Goal: Transaction & Acquisition: Book appointment/travel/reservation

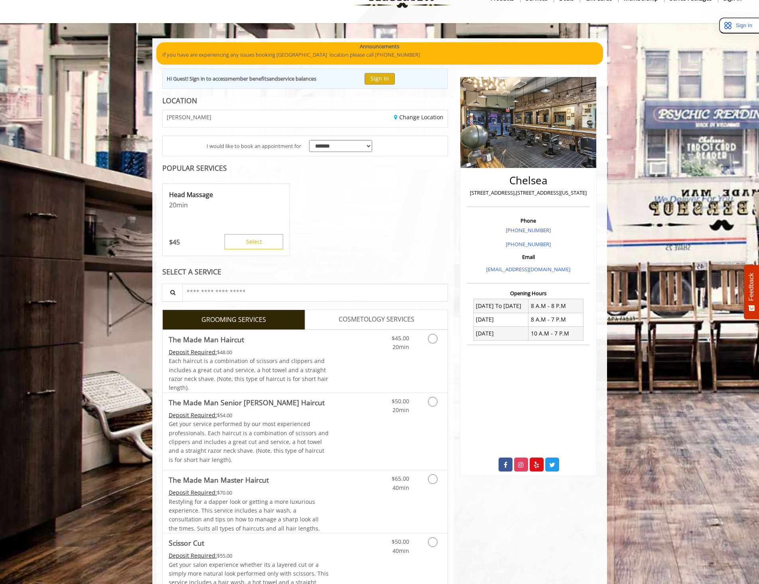
scroll to position [40, 0]
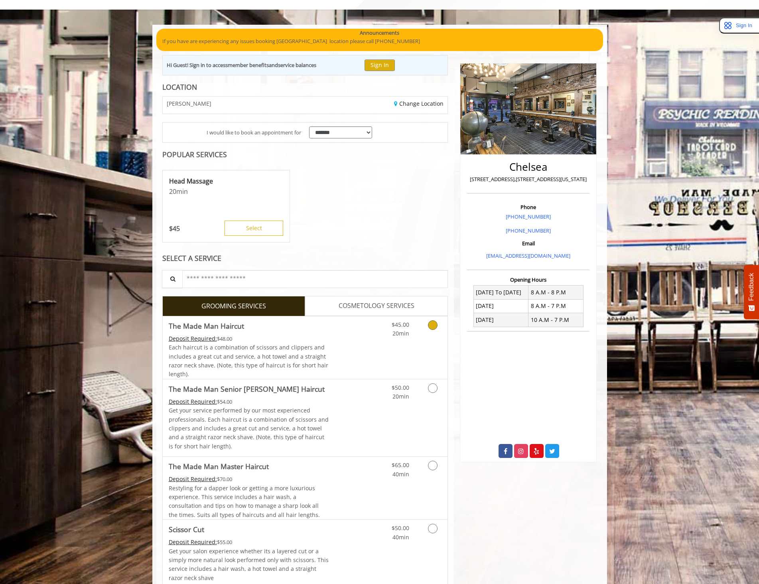
click at [357, 348] on link "Discounted Price" at bounding box center [352, 347] width 47 height 63
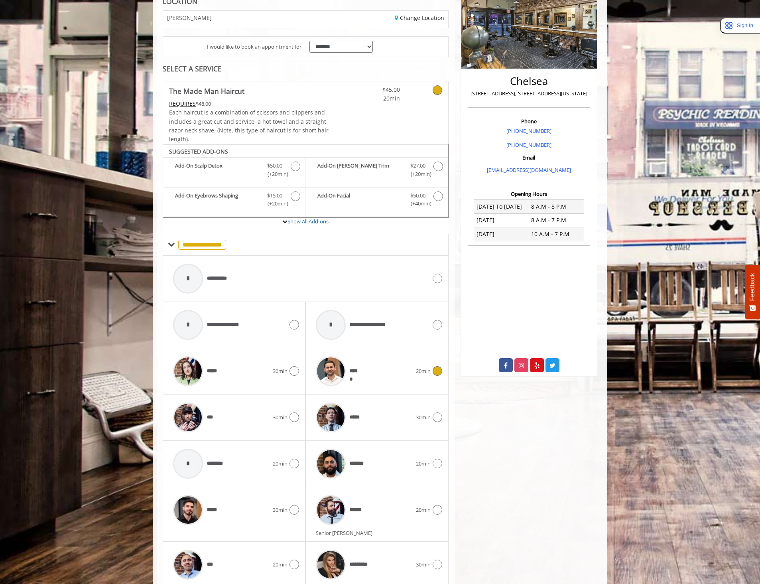
scroll to position [158, 0]
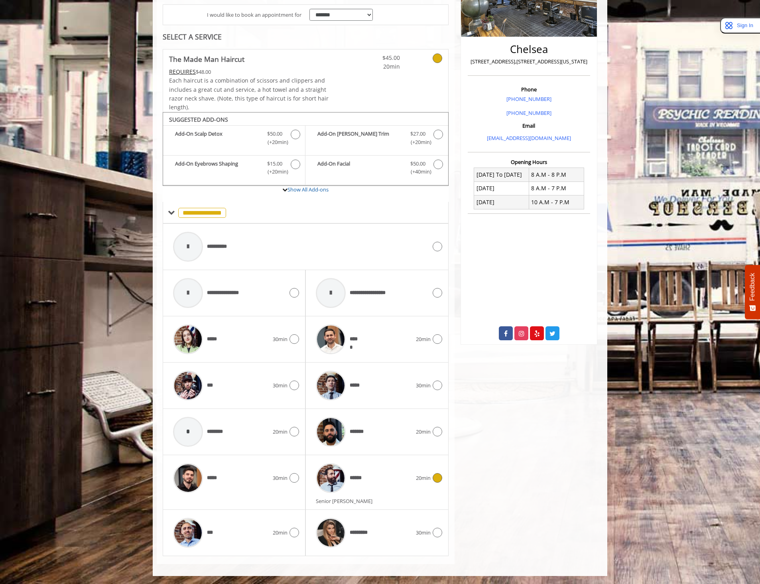
click at [379, 488] on div "******" at bounding box center [364, 478] width 104 height 38
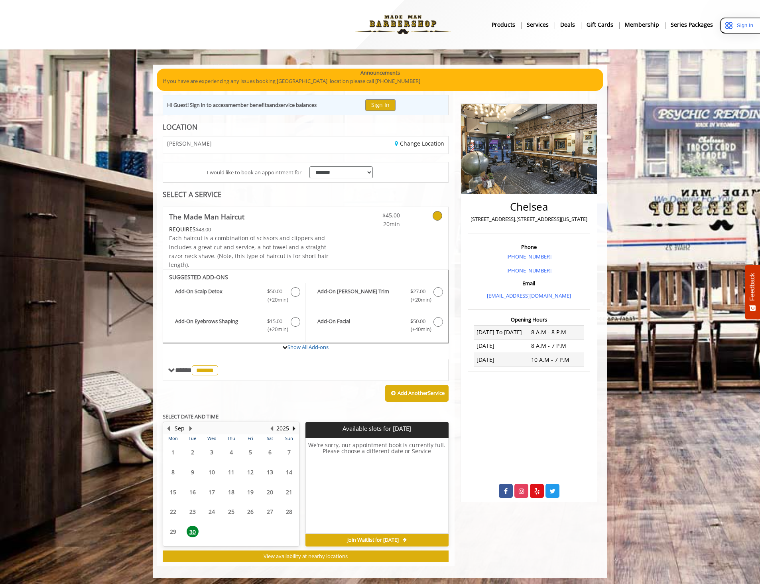
scroll to position [2, 0]
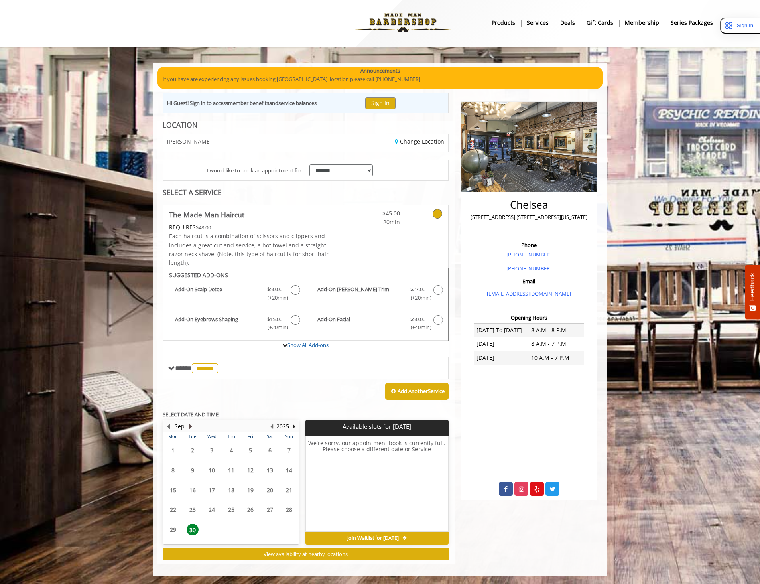
click at [191, 424] on button "Next Month" at bounding box center [190, 426] width 6 height 9
click at [229, 451] on span "2" at bounding box center [231, 448] width 12 height 12
click at [214, 449] on span "1" at bounding box center [212, 448] width 12 height 12
click at [230, 448] on span "2" at bounding box center [231, 448] width 12 height 12
click at [213, 448] on span "1" at bounding box center [212, 448] width 12 height 12
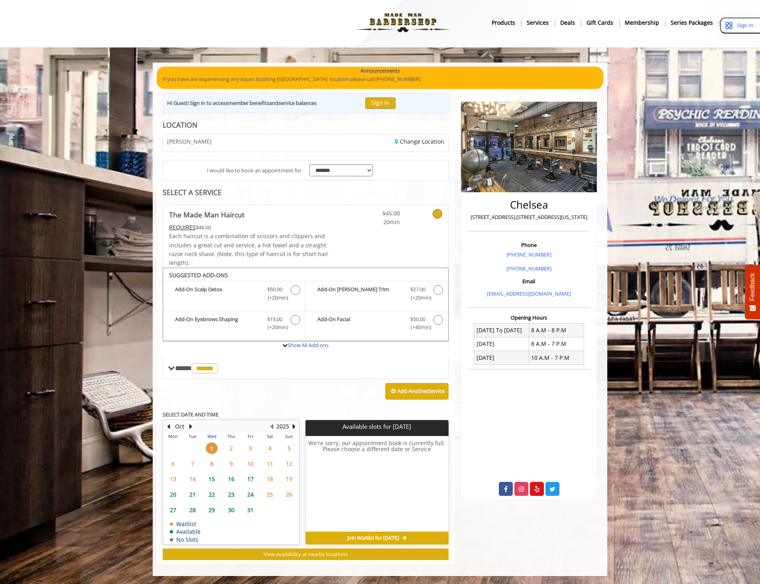
click at [228, 448] on span "2" at bounding box center [231, 448] width 12 height 12
click at [216, 448] on span "1" at bounding box center [212, 448] width 12 height 12
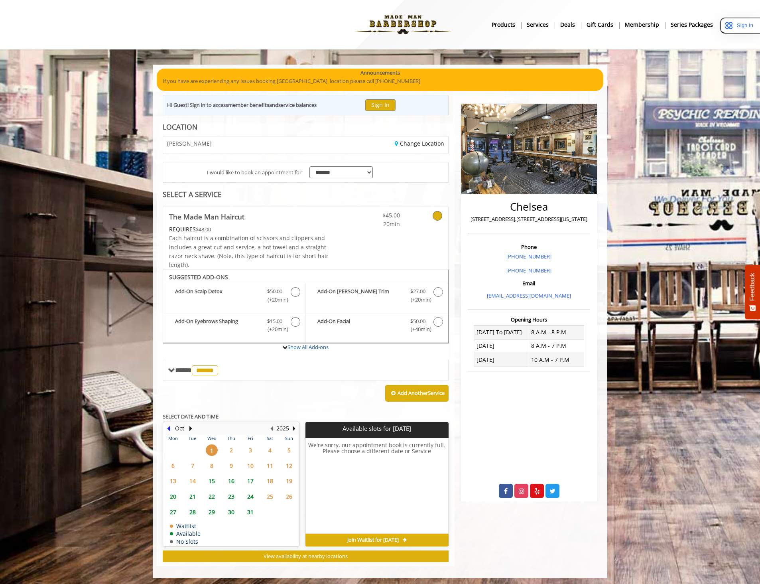
click at [172, 428] on div "Oct" at bounding box center [179, 428] width 29 height 10
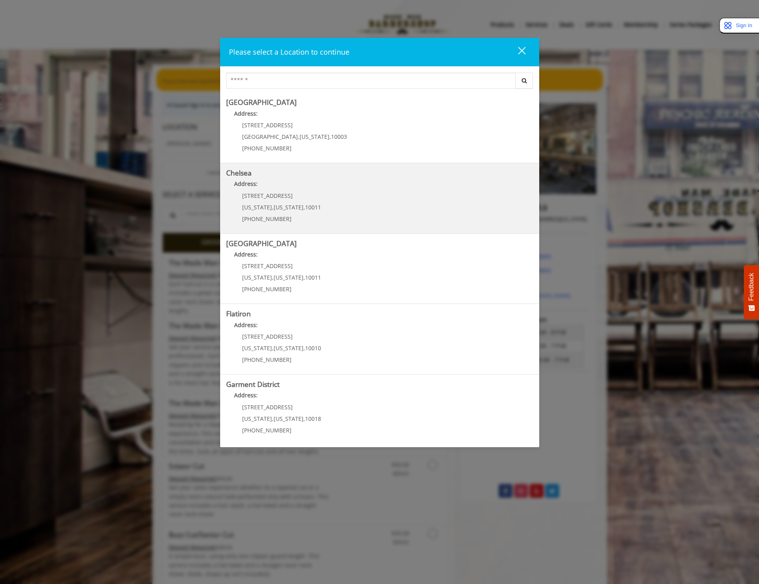
click at [301, 201] on div "169/170 W 23rd St New York , New York , 10011 (917) 639-3902" at bounding box center [275, 210] width 99 height 35
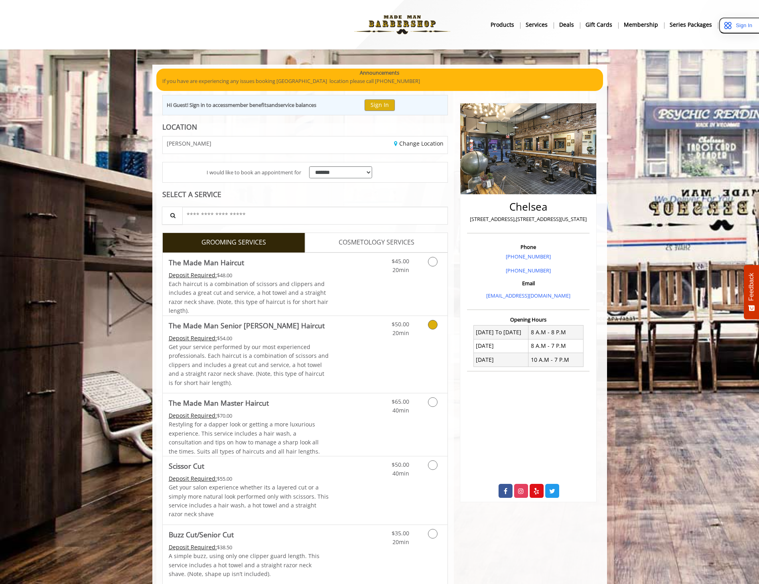
scroll to position [22, 0]
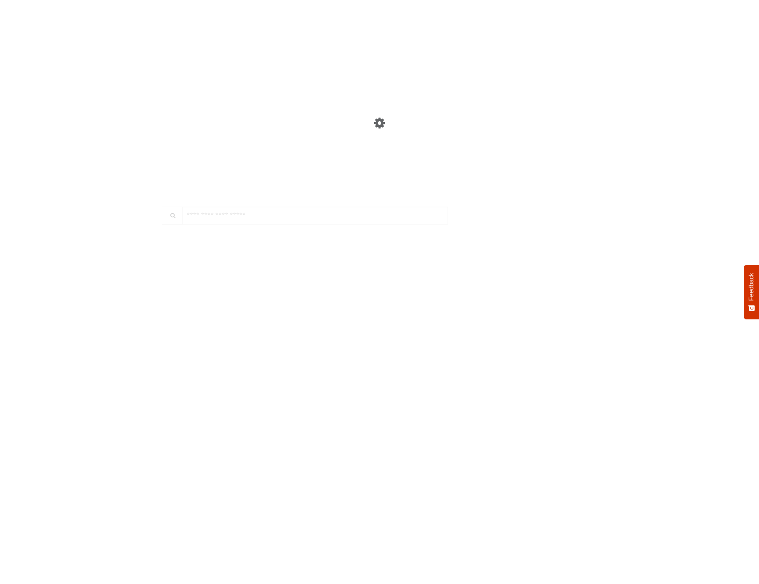
scroll to position [103, 0]
click at [293, 298] on span "Each haircut is a combination of scissors and clippers and includes a great cut…" at bounding box center [249, 297] width 160 height 34
click at [263, 482] on div "*****" at bounding box center [221, 478] width 104 height 38
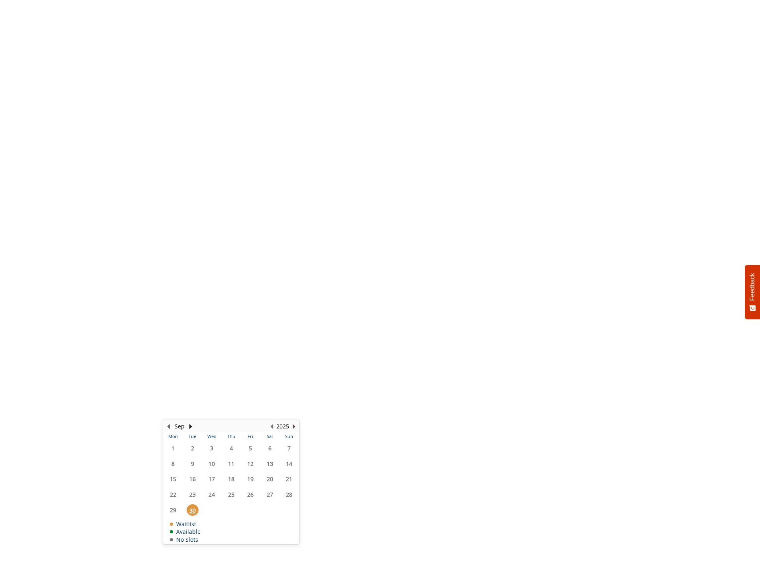
click at [295, 424] on button "Next Year" at bounding box center [294, 426] width 6 height 9
click at [272, 425] on button "Previous Year" at bounding box center [271, 426] width 6 height 9
click at [188, 426] on button "Next Month" at bounding box center [190, 426] width 6 height 9
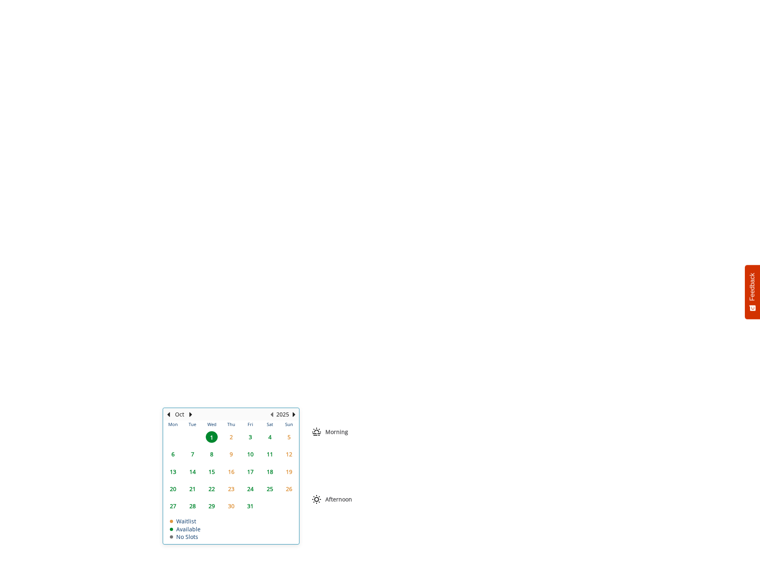
scroll to position [0, 0]
click at [328, 385] on div "Add Another Service" at bounding box center [306, 379] width 286 height 25
click at [412, 454] on span "9:00 AM" at bounding box center [421, 453] width 19 height 6
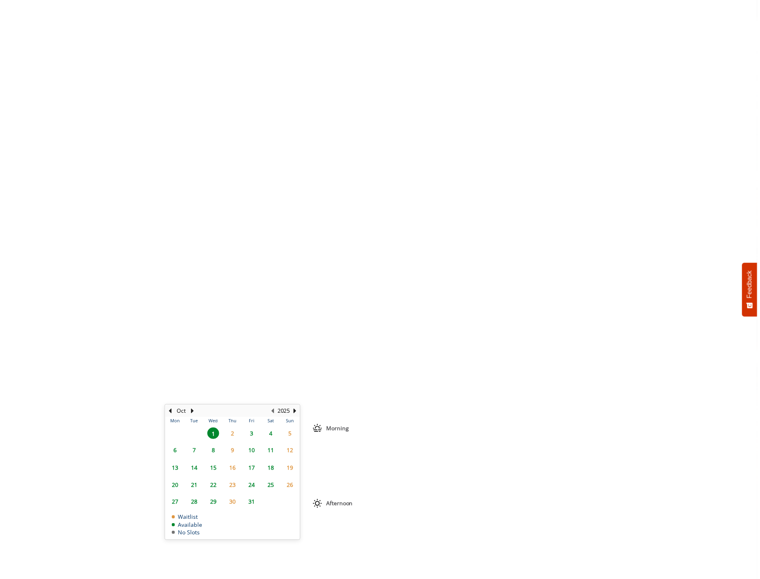
scroll to position [158, 0]
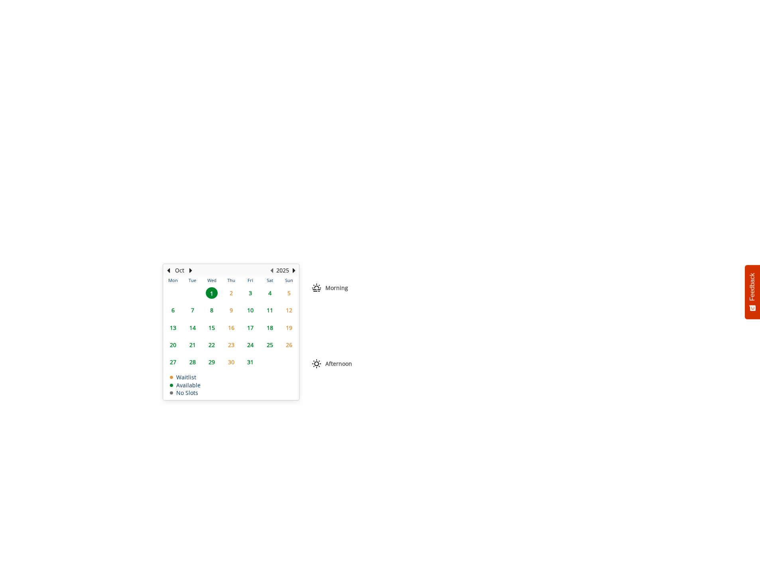
click at [384, 310] on span "8:30 AM" at bounding box center [377, 309] width 34 height 6
click at [412, 309] on span "9:00 AM" at bounding box center [421, 309] width 19 height 6
click at [394, 491] on button "BOOK NOW" at bounding box center [393, 488] width 104 height 18
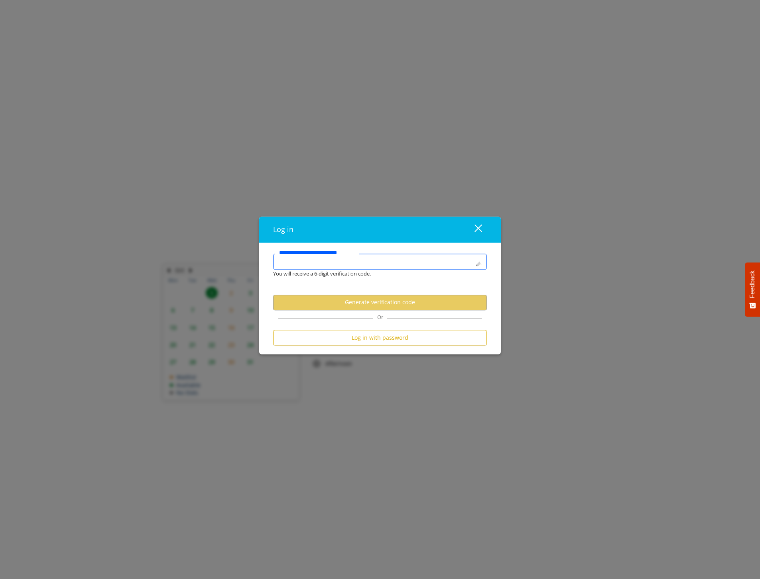
scroll to position [0, 0]
click at [369, 267] on input "**********" at bounding box center [380, 262] width 214 height 16
type input "**********"
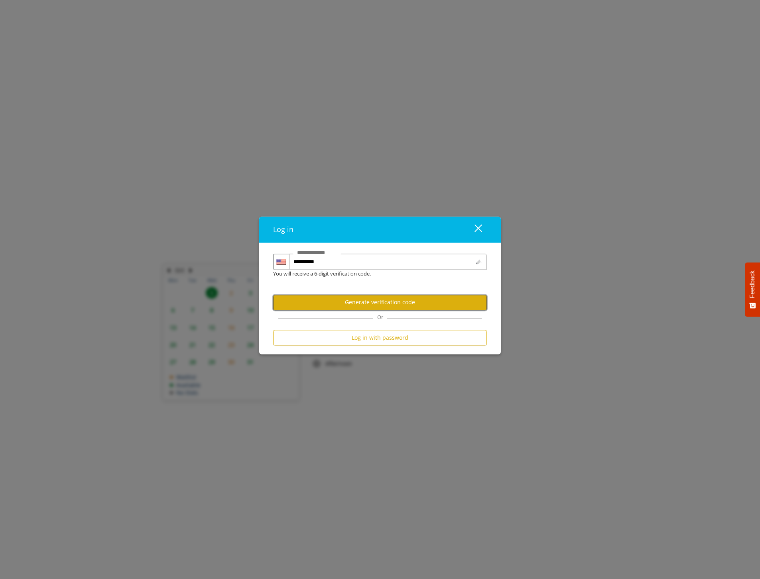
click at [367, 308] on button "Generate verification code" at bounding box center [380, 303] width 214 height 16
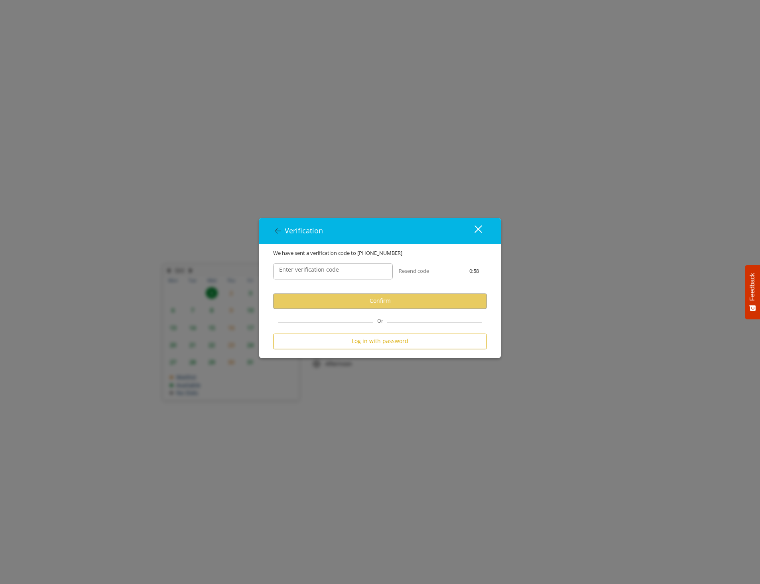
click at [369, 282] on div "Enter verification code" at bounding box center [333, 271] width 132 height 28
click at [363, 269] on input "Enter verification code" at bounding box center [333, 271] width 120 height 16
type input "******"
click at [380, 305] on button "Confirm" at bounding box center [380, 301] width 214 height 16
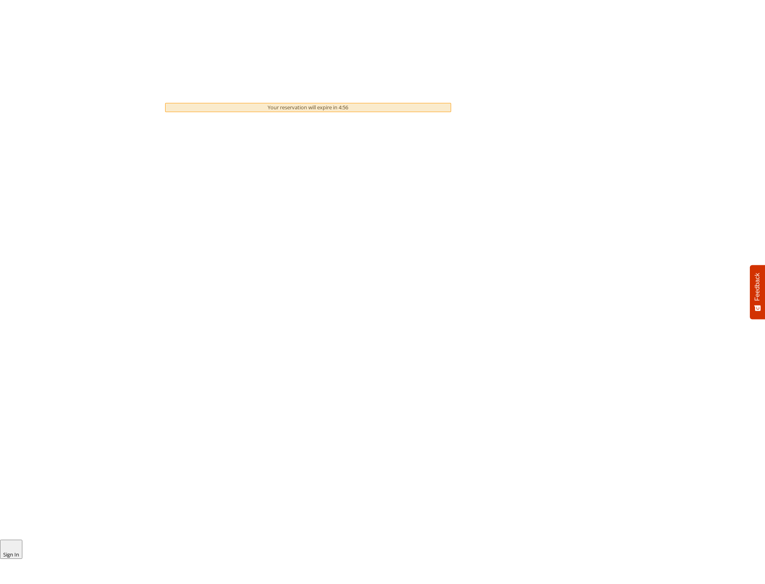
click at [222, 327] on div "Kindly consent: We need your credit card details and deposit to be paid upfront…" at bounding box center [314, 325] width 258 height 17
click at [170, 324] on span at bounding box center [179, 325] width 24 height 17
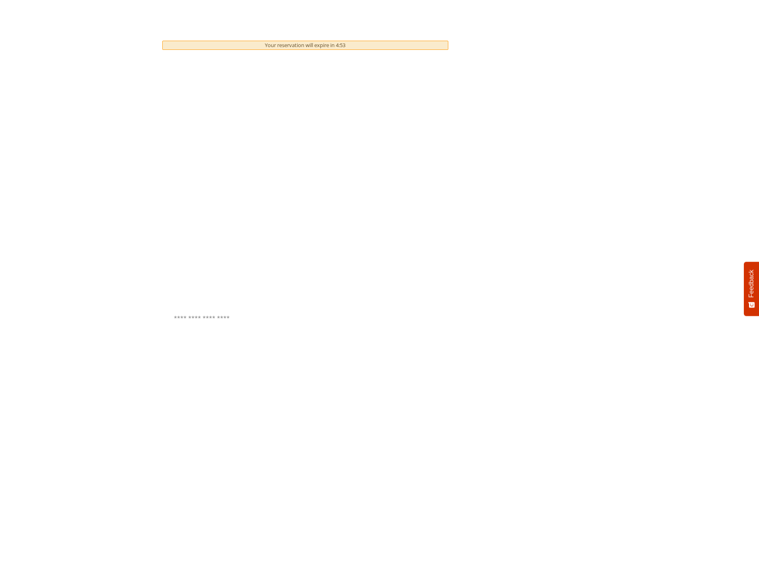
scroll to position [65, 0]
click at [334, 540] on button "Pay $48.00 and Book" at bounding box center [327, 541] width 72 height 18
